Goal: Task Accomplishment & Management: Manage account settings

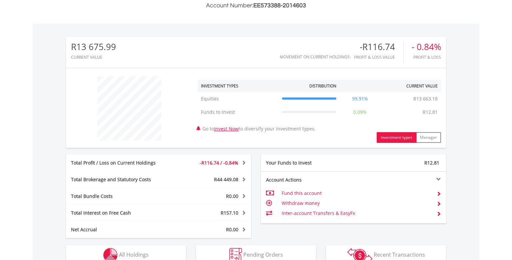
scroll to position [211, 0]
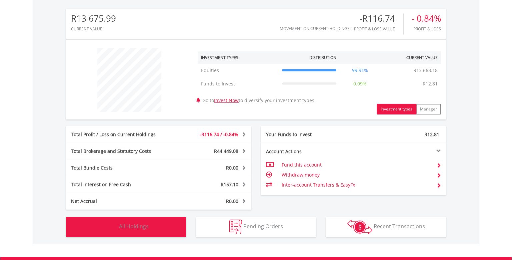
click at [171, 226] on button "Holdings All Holdings" at bounding box center [126, 227] width 120 height 20
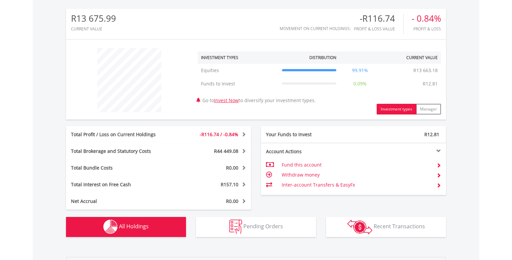
scroll to position [467, 0]
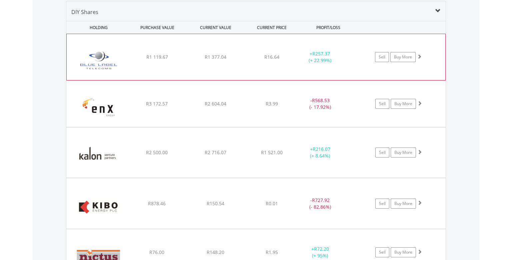
click at [421, 57] on span at bounding box center [419, 56] width 5 height 5
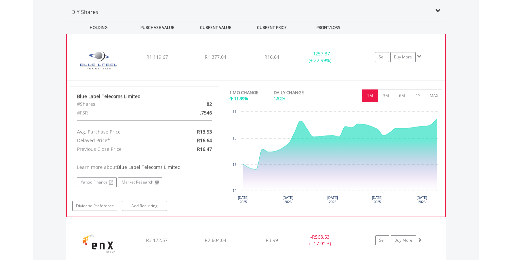
click at [421, 57] on span at bounding box center [419, 56] width 5 height 5
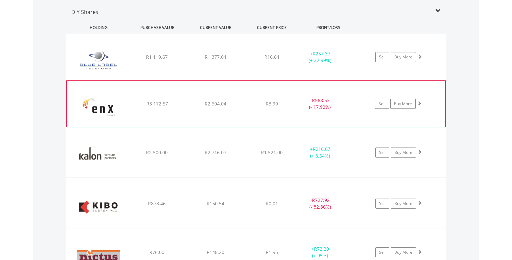
click at [419, 102] on span at bounding box center [419, 103] width 5 height 5
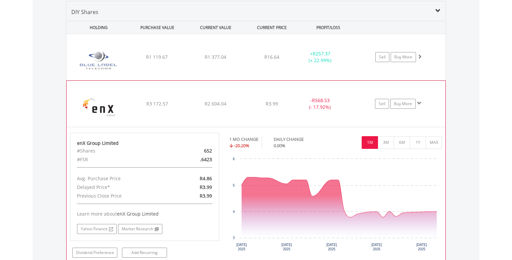
click at [420, 102] on span at bounding box center [419, 103] width 5 height 5
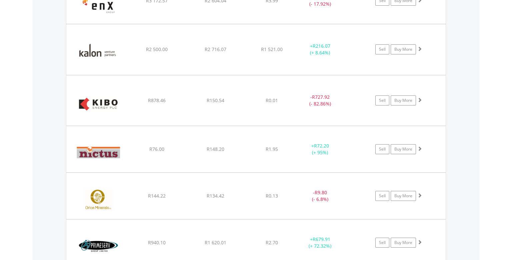
scroll to position [573, 0]
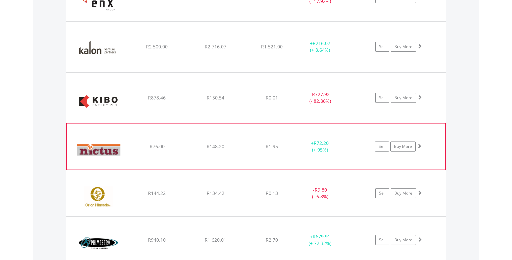
click at [420, 145] on span at bounding box center [419, 145] width 5 height 5
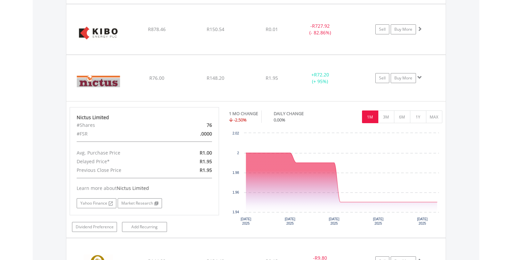
scroll to position [643, 0]
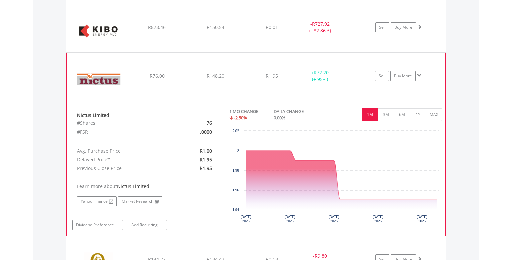
click at [420, 73] on span at bounding box center [419, 75] width 5 height 5
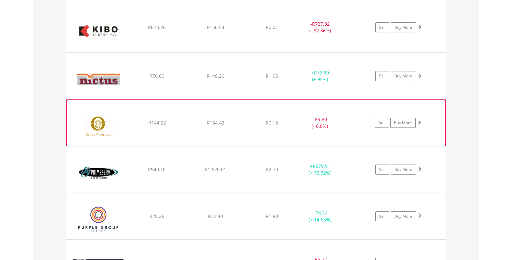
click at [420, 122] on span at bounding box center [419, 122] width 5 height 5
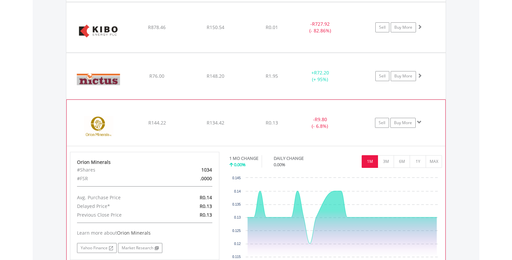
click at [420, 122] on span at bounding box center [419, 122] width 5 height 5
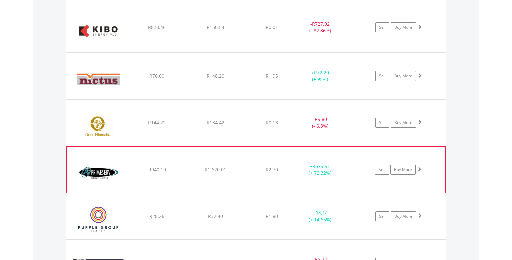
click at [420, 168] on span at bounding box center [419, 168] width 5 height 5
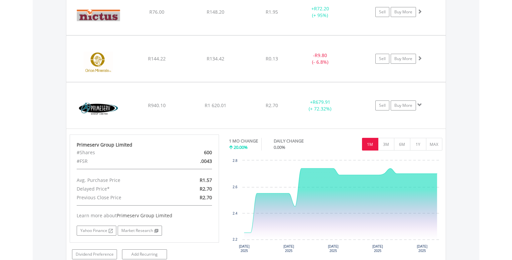
scroll to position [749, 0]
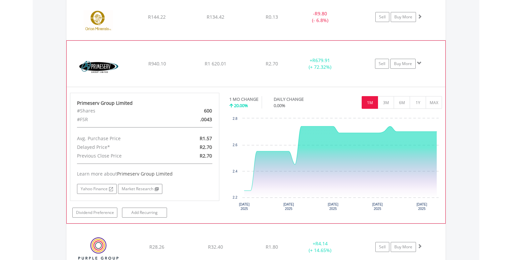
click at [421, 61] on span at bounding box center [419, 63] width 5 height 5
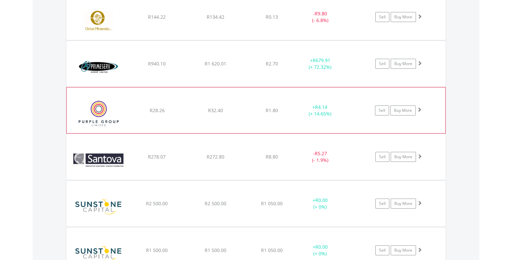
click at [421, 109] on span at bounding box center [419, 109] width 5 height 5
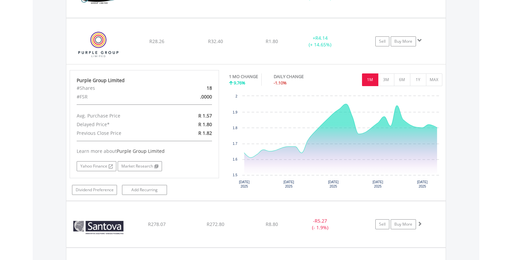
scroll to position [819, 0]
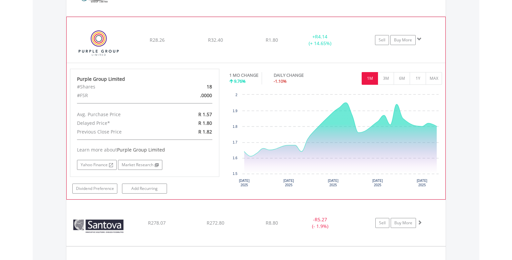
click at [421, 38] on span at bounding box center [419, 39] width 5 height 5
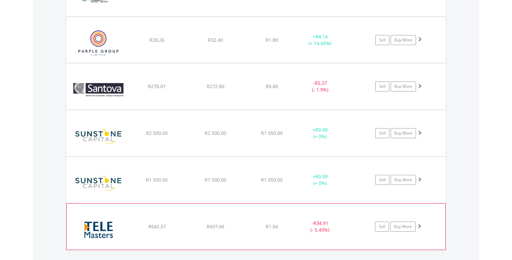
click at [421, 226] on span at bounding box center [419, 225] width 5 height 5
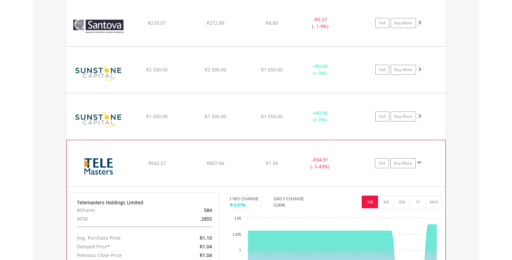
scroll to position [890, 0]
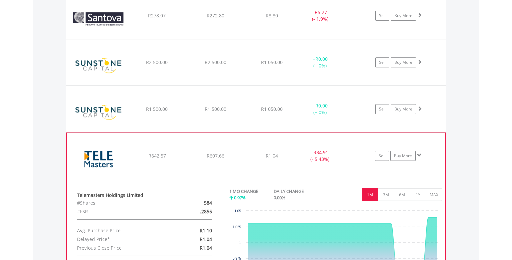
click at [419, 154] on span at bounding box center [419, 155] width 5 height 5
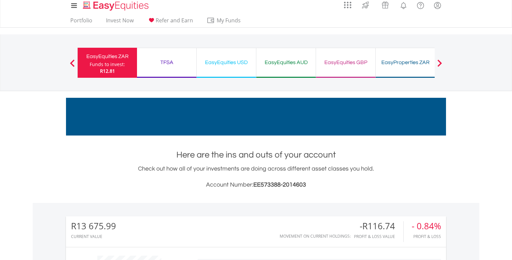
scroll to position [0, 0]
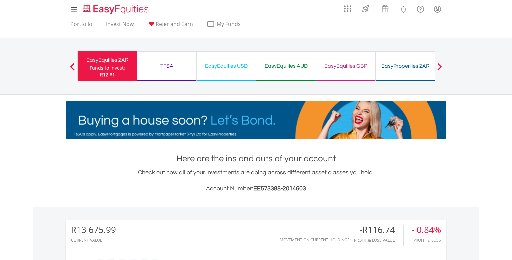
click at [170, 68] on div "TFSA" at bounding box center [166, 65] width 51 height 9
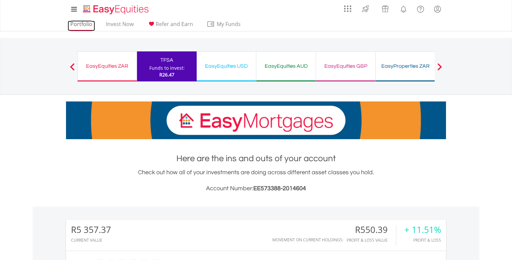
click at [86, 27] on link "Portfolio" at bounding box center [81, 26] width 27 height 10
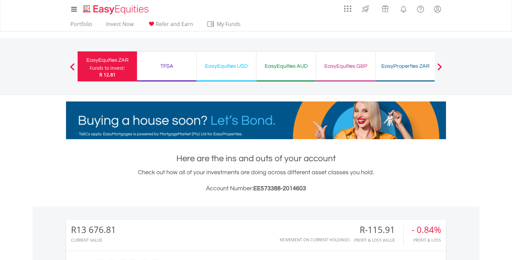
scroll to position [64, 127]
click at [79, 26] on link "Portfolio" at bounding box center [81, 26] width 27 height 10
